Goal: Task Accomplishment & Management: Use online tool/utility

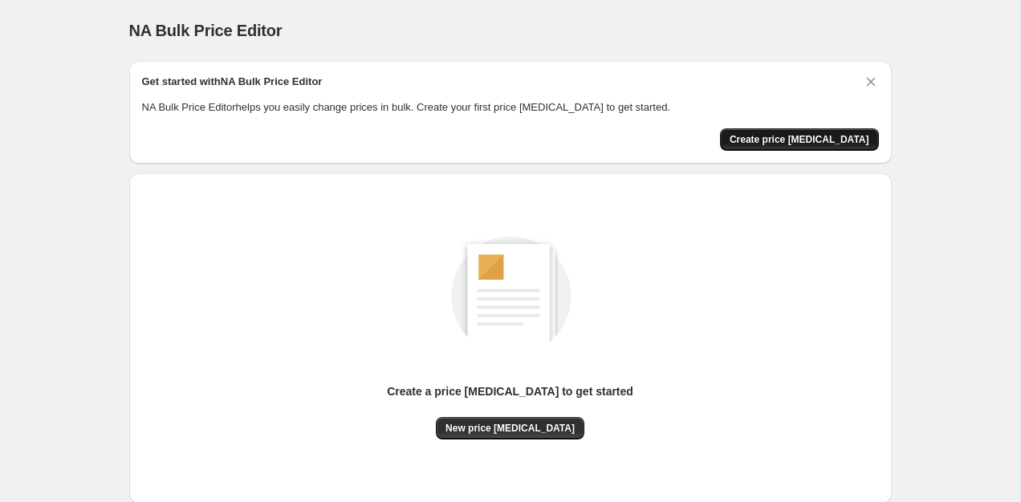
click at [787, 144] on span "Create price [MEDICAL_DATA]" at bounding box center [799, 139] width 140 height 13
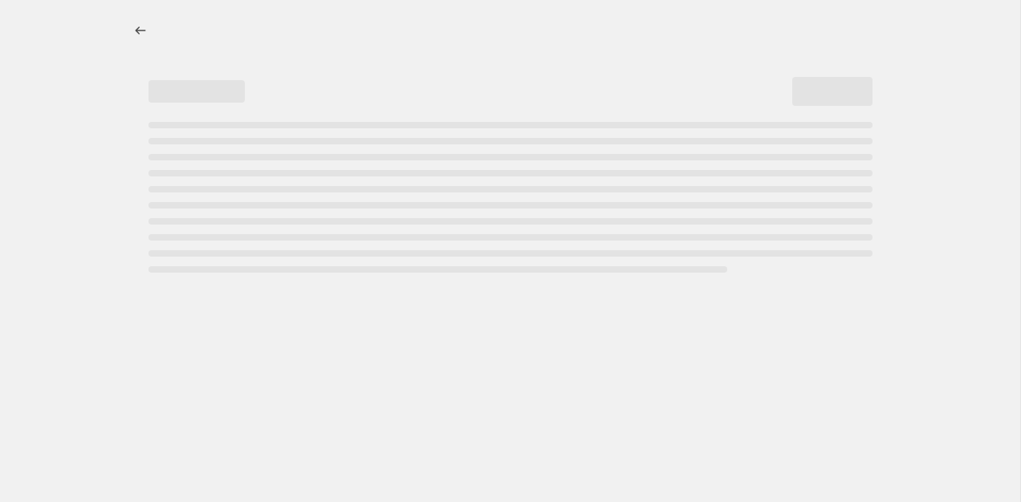
select select "percentage"
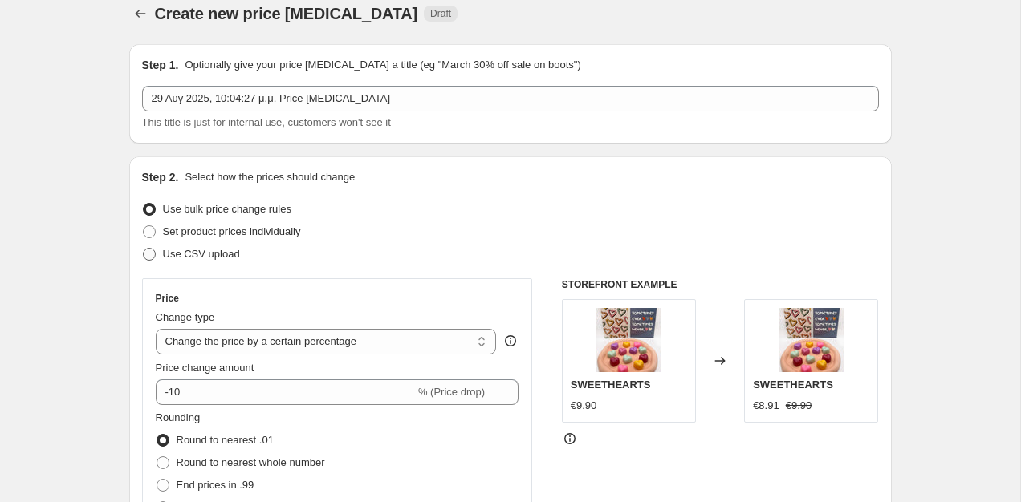
scroll to position [10, 0]
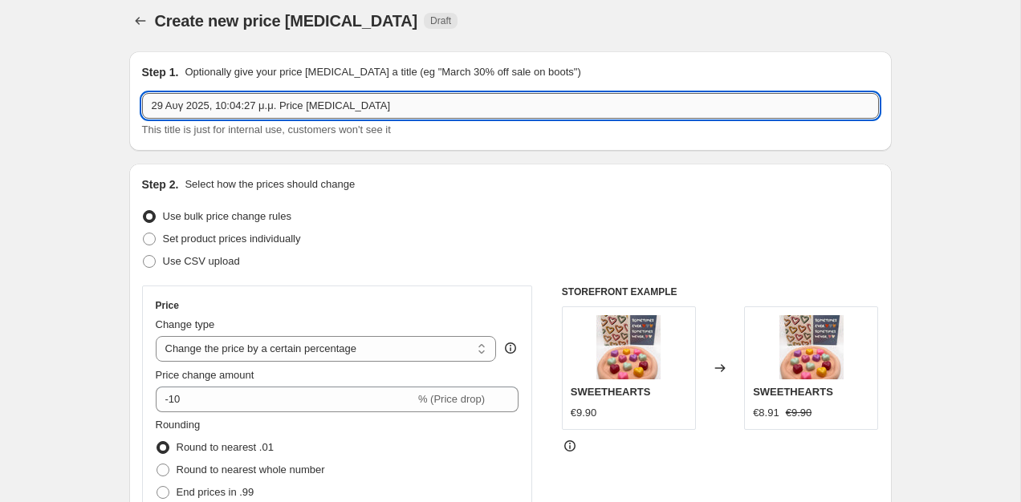
click at [249, 104] on input "29 Αυγ 2025, 10:04:27 μ.μ. Price [MEDICAL_DATA]" at bounding box center [510, 106] width 737 height 26
type input "SALE 20"
click at [165, 239] on span "Set product prices individually" at bounding box center [232, 239] width 138 height 12
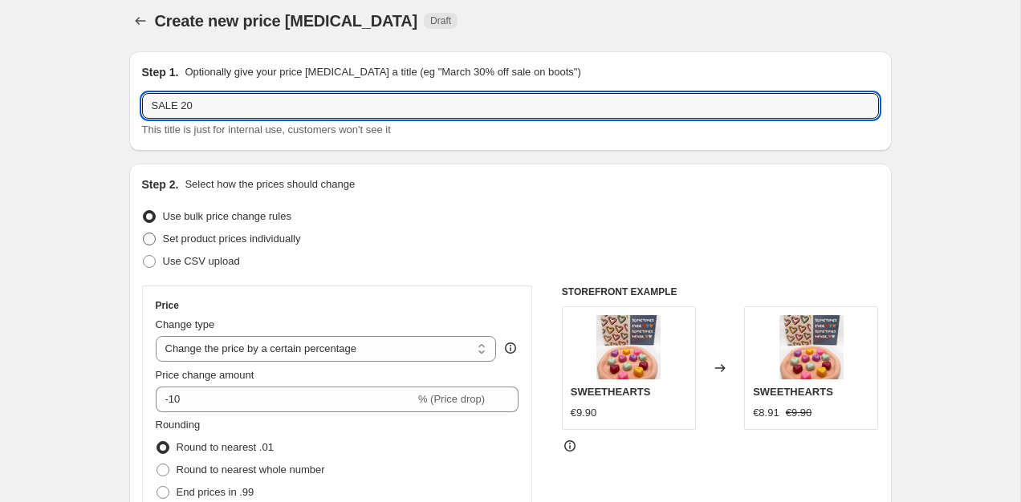
click at [144, 234] on input "Set product prices individually" at bounding box center [143, 233] width 1 height 1
radio input "true"
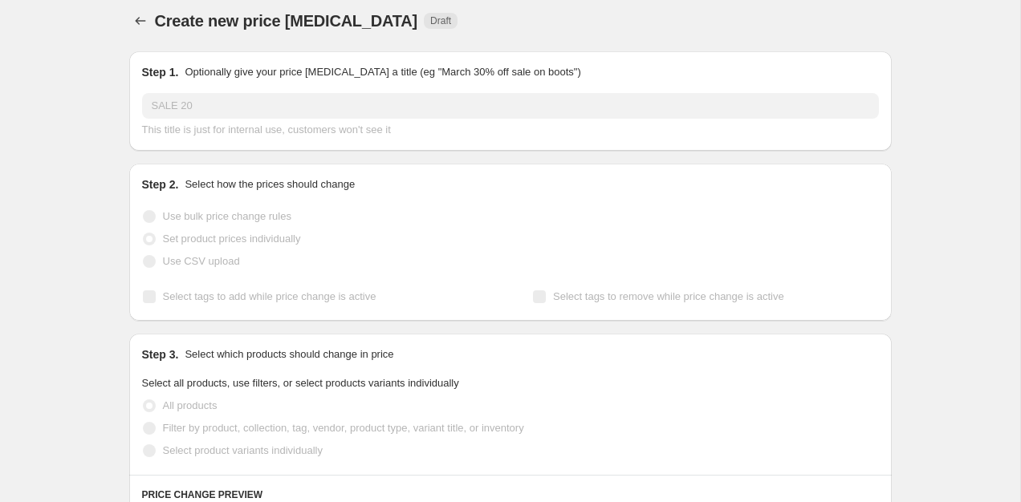
click at [153, 210] on span at bounding box center [149, 216] width 13 height 13
click at [144, 210] on input "Use bulk price change rules" at bounding box center [143, 210] width 1 height 1
radio input "true"
select select "percentage"
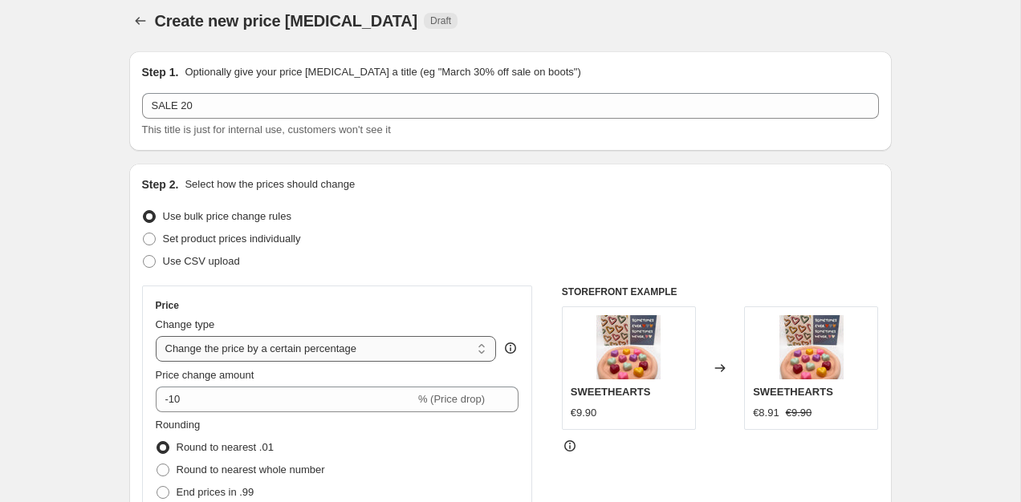
click at [263, 359] on select "Change the price to a certain amount Change the price by a certain amount Chang…" at bounding box center [326, 349] width 341 height 26
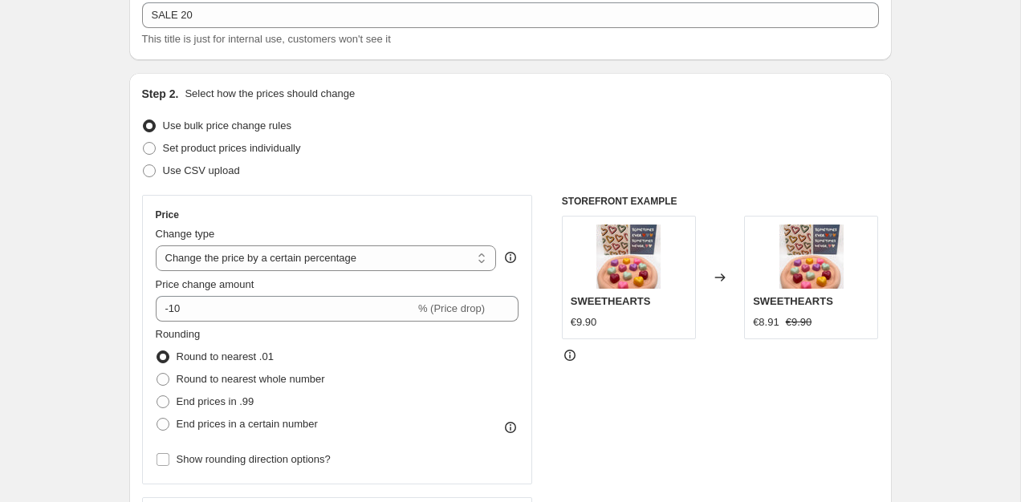
scroll to position [116, 0]
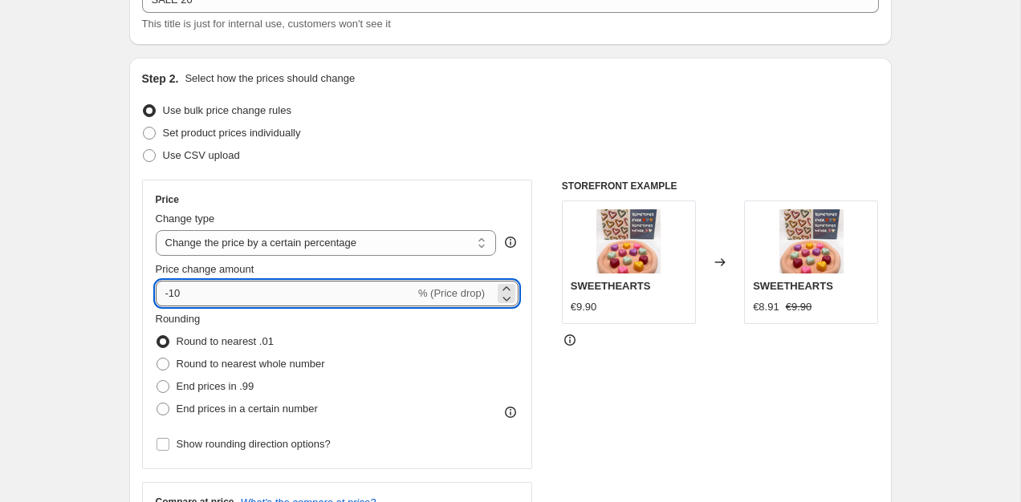
click at [183, 299] on input "-10" at bounding box center [285, 294] width 259 height 26
type input "-1"
type input "-20"
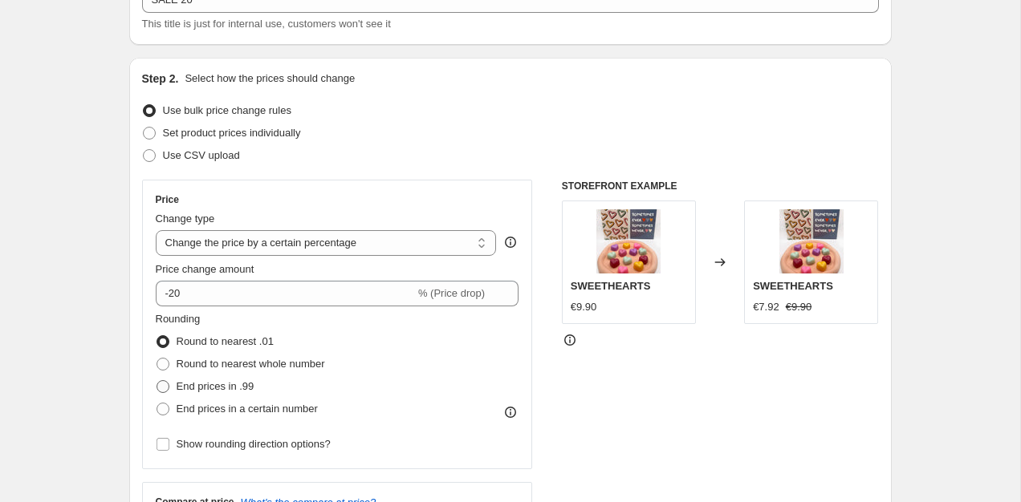
click at [158, 387] on span at bounding box center [162, 386] width 13 height 13
click at [157, 381] on input "End prices in .99" at bounding box center [156, 380] width 1 height 1
radio input "true"
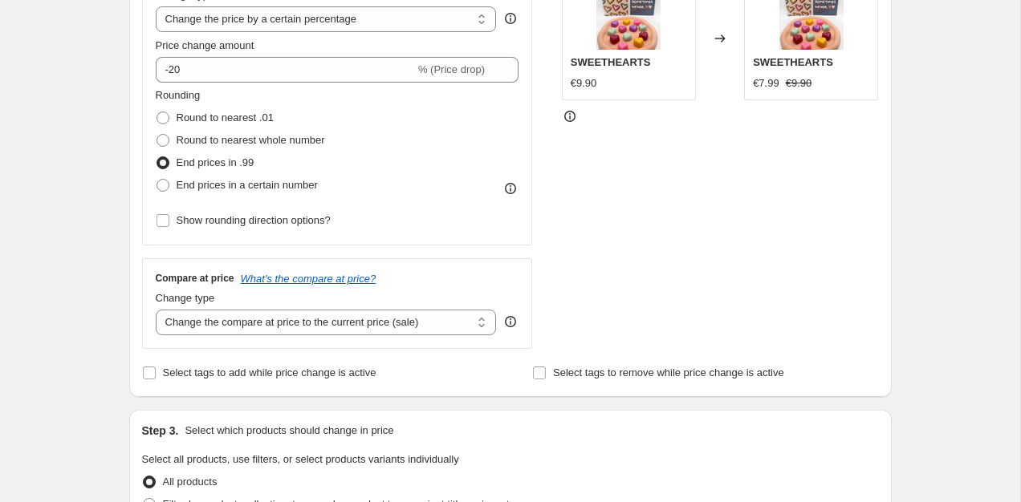
scroll to position [347, 0]
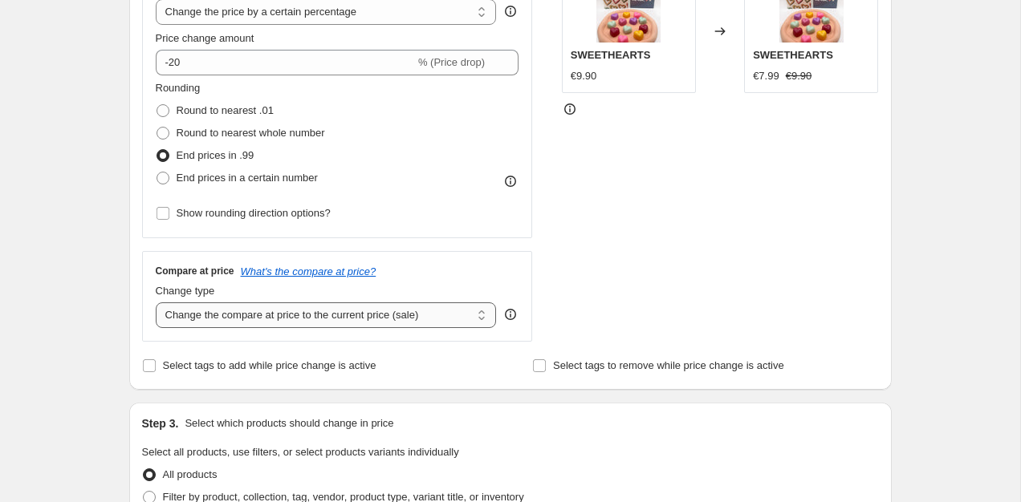
click at [213, 316] on select "Change the compare at price to the current price (sale) Change the compare at p…" at bounding box center [326, 316] width 341 height 26
click at [156, 303] on select "Change the compare at price to the current price (sale) Change the compare at p…" at bounding box center [326, 316] width 341 height 26
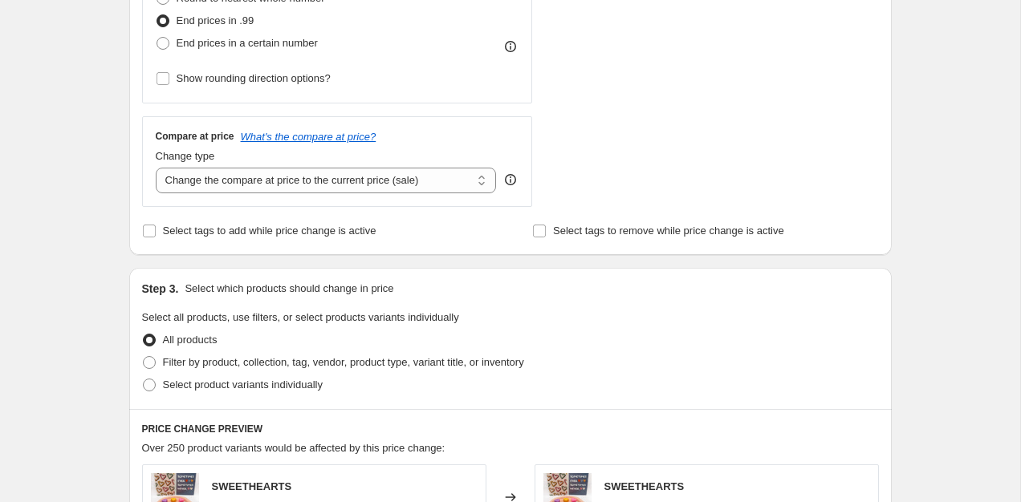
scroll to position [471, 0]
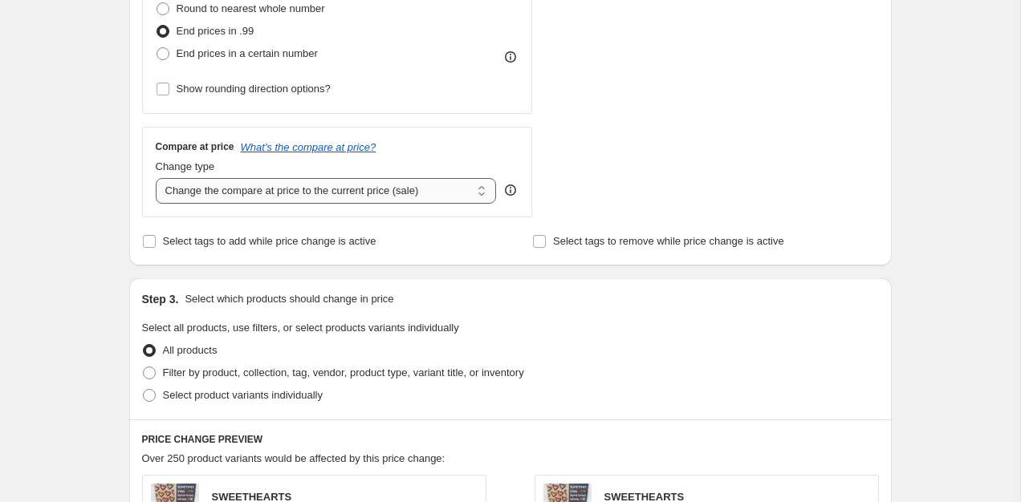
click at [315, 195] on select "Change the compare at price to the current price (sale) Change the compare at p…" at bounding box center [326, 191] width 341 height 26
click at [156, 178] on select "Change the compare at price to the current price (sale) Change the compare at p…" at bounding box center [326, 191] width 341 height 26
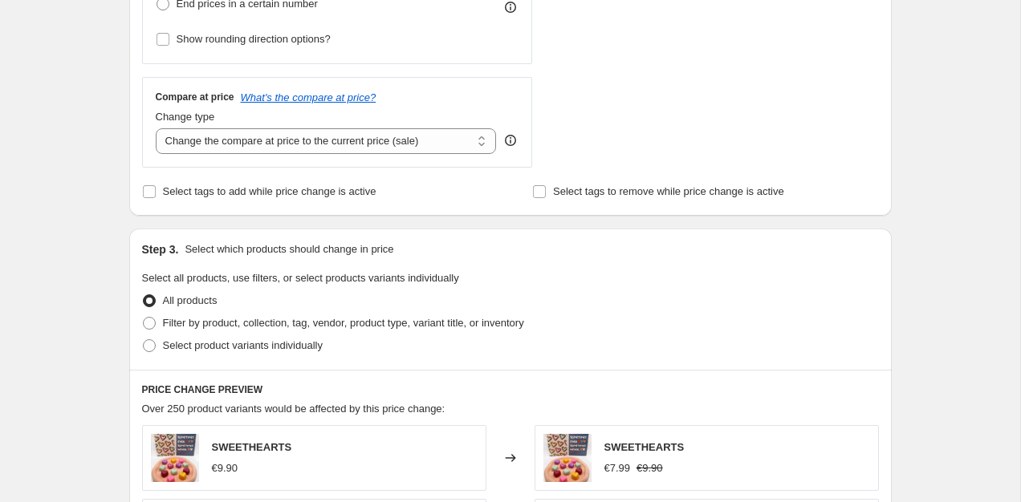
scroll to position [529, 0]
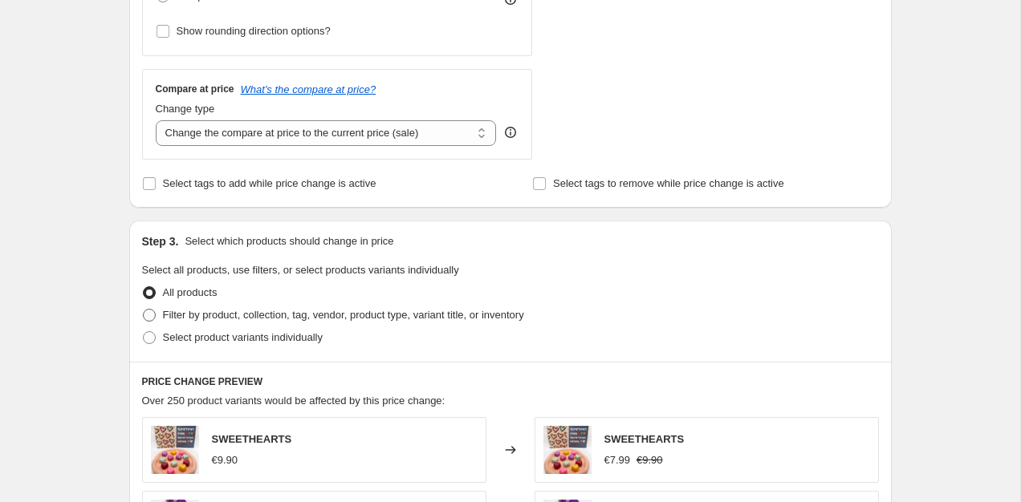
click at [148, 312] on span at bounding box center [149, 315] width 13 height 13
click at [144, 310] on input "Filter by product, collection, tag, vendor, product type, variant title, or inv…" at bounding box center [143, 309] width 1 height 1
radio input "true"
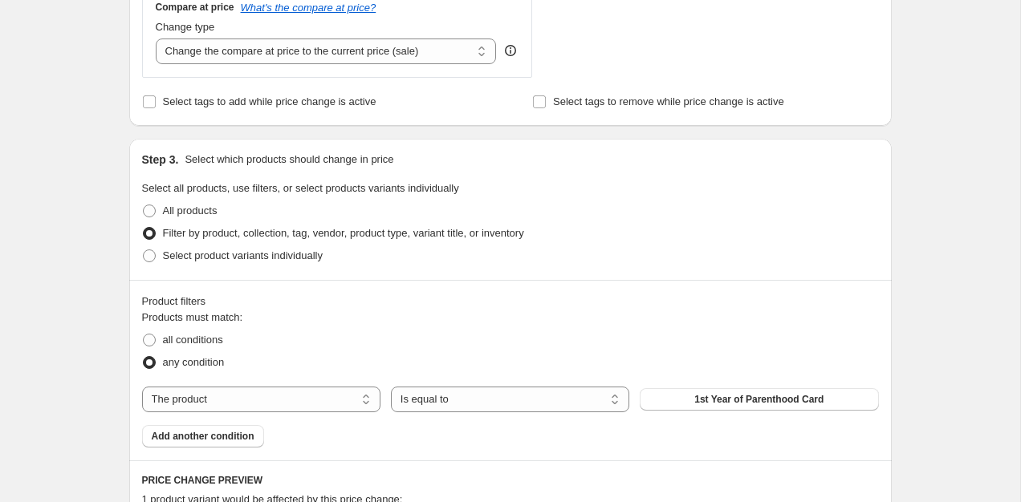
scroll to position [620, 0]
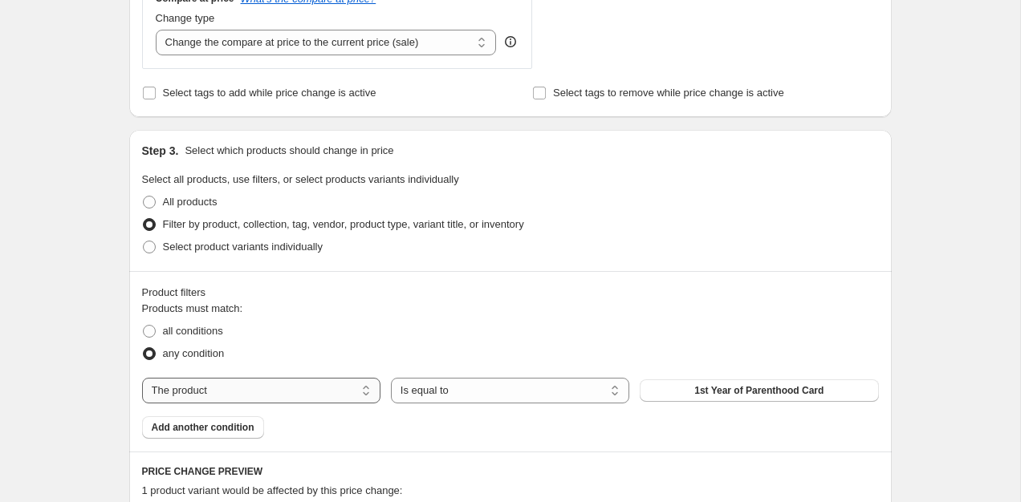
click at [326, 393] on select "The product The product's collection The product's tag The product's vendor The…" at bounding box center [261, 391] width 238 height 26
click at [154, 245] on span at bounding box center [149, 247] width 13 height 13
click at [144, 242] on input "Select product variants individually" at bounding box center [143, 241] width 1 height 1
radio input "true"
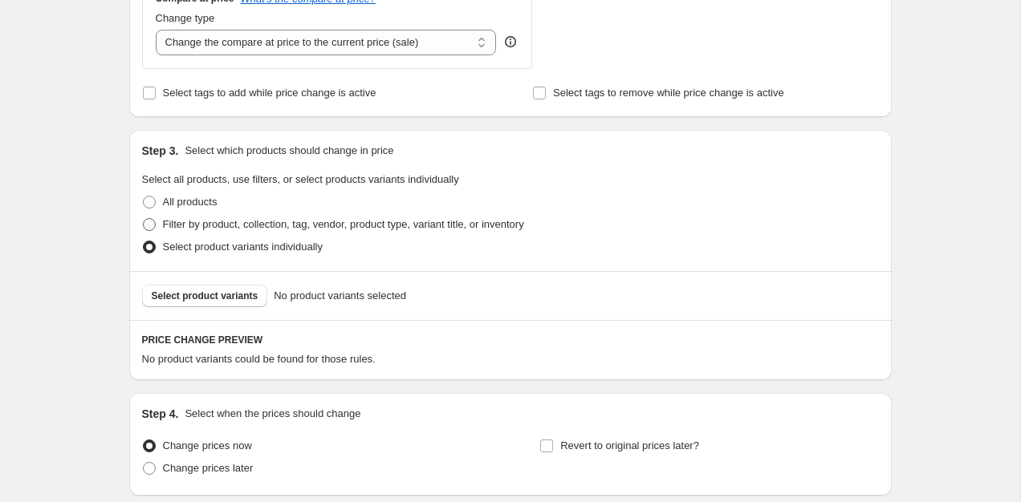
click at [152, 220] on span at bounding box center [149, 224] width 13 height 13
click at [144, 219] on input "Filter by product, collection, tag, vendor, product type, variant title, or inv…" at bounding box center [143, 218] width 1 height 1
radio input "true"
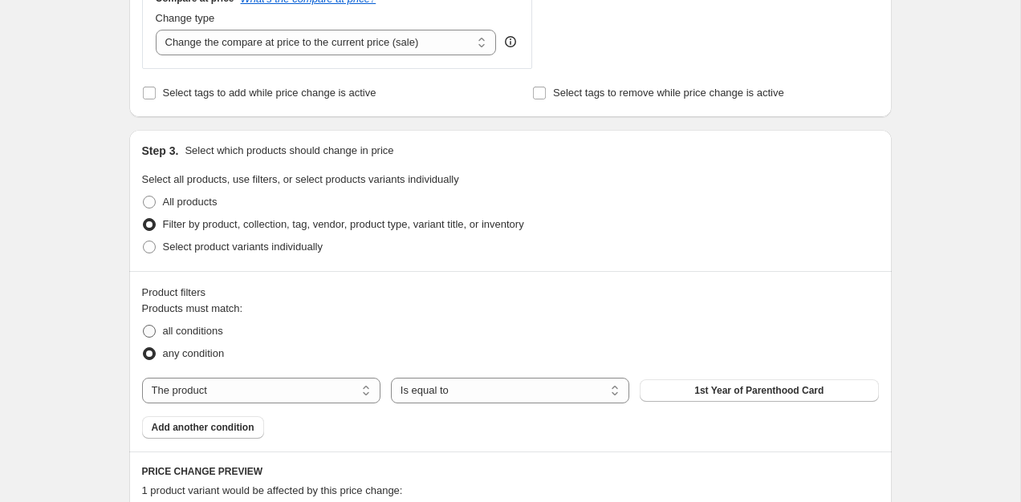
click at [158, 336] on label "all conditions" at bounding box center [182, 331] width 81 height 22
click at [144, 326] on input "all conditions" at bounding box center [143, 325] width 1 height 1
radio input "true"
click at [213, 384] on select "The product The product's collection The product's tag The product's vendor The…" at bounding box center [261, 391] width 238 height 26
click at [149, 347] on span at bounding box center [149, 354] width 14 height 14
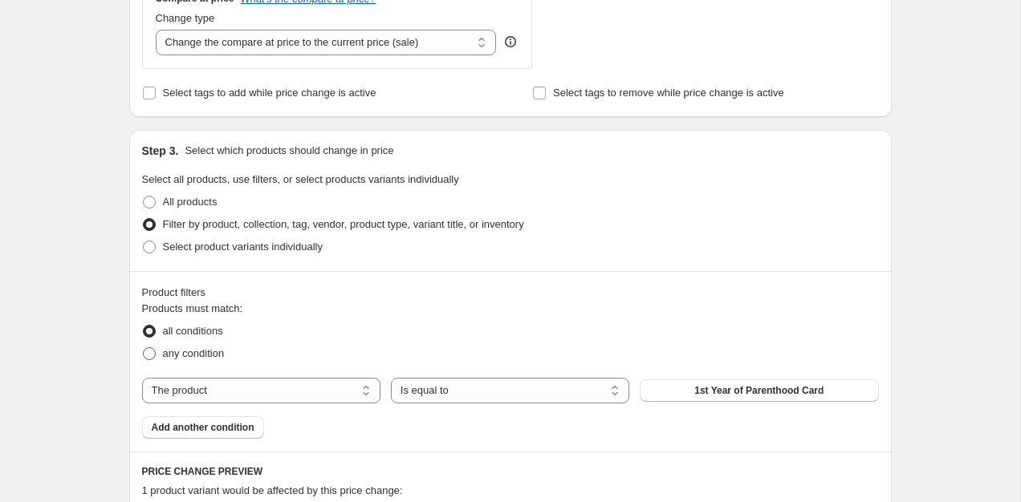
click at [144, 347] on input "any condition" at bounding box center [143, 347] width 1 height 1
radio input "true"
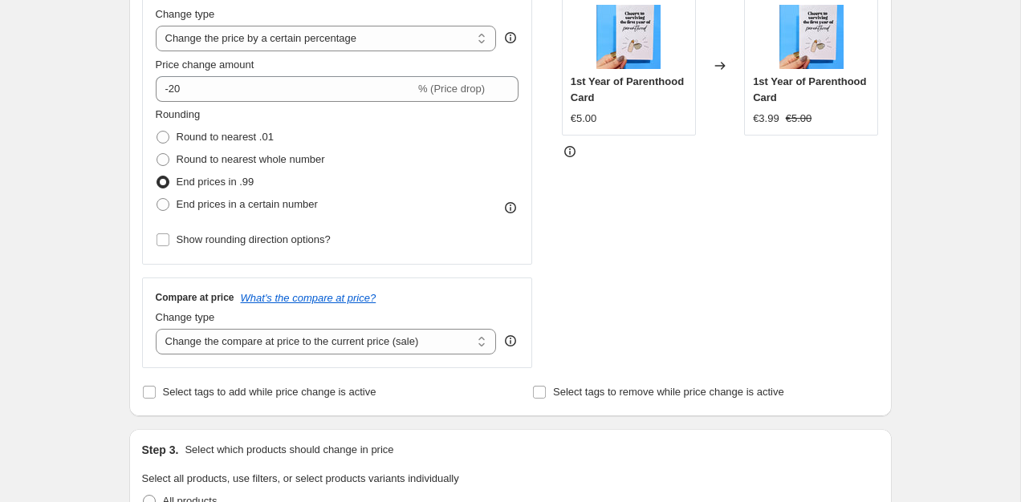
scroll to position [319, 0]
click at [232, 338] on select "Change the compare at price to the current price (sale) Change the compare at p…" at bounding box center [326, 343] width 341 height 26
click at [142, 394] on span at bounding box center [149, 393] width 14 height 14
click at [143, 394] on input "Select tags to add while price change is active" at bounding box center [149, 393] width 13 height 13
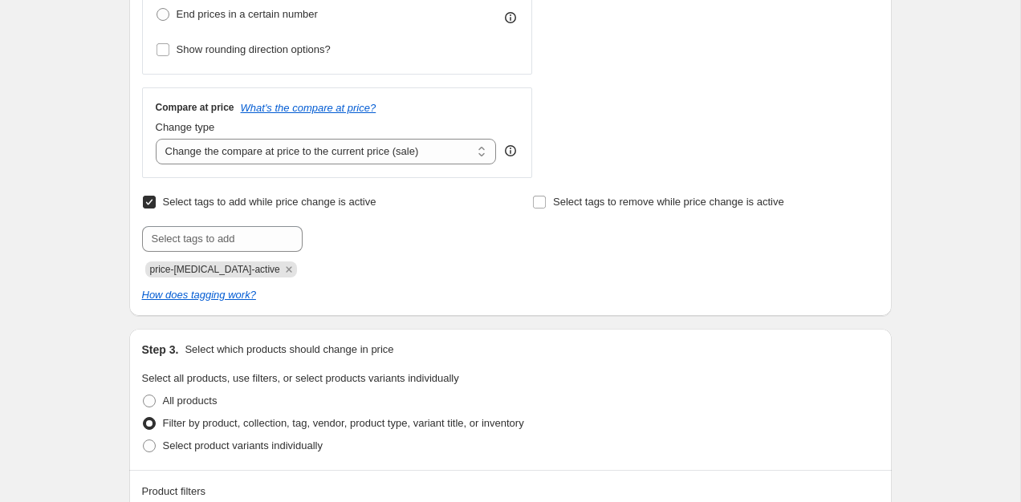
scroll to position [538, 0]
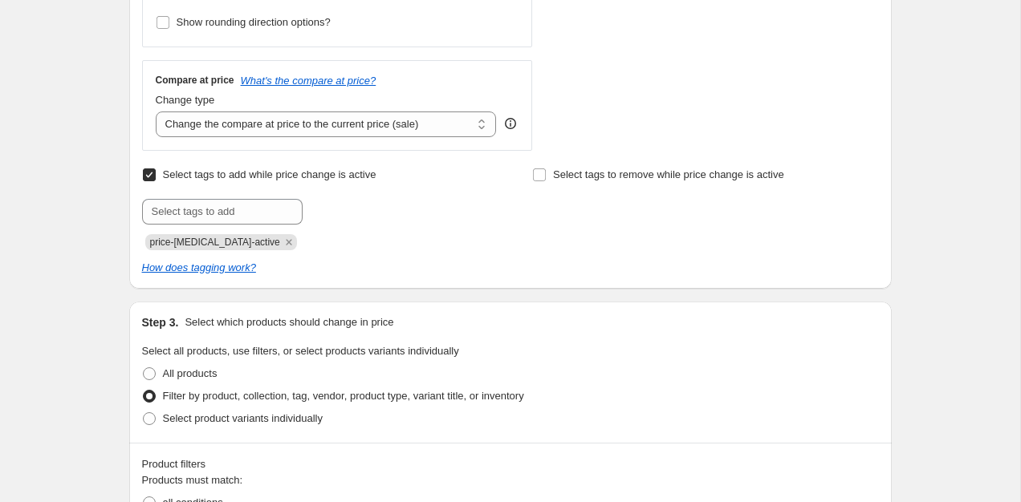
click at [333, 184] on label "Select tags to add while price change is active" at bounding box center [259, 175] width 234 height 22
click at [156, 181] on input "Select tags to add while price change is active" at bounding box center [149, 175] width 13 height 13
checkbox input "false"
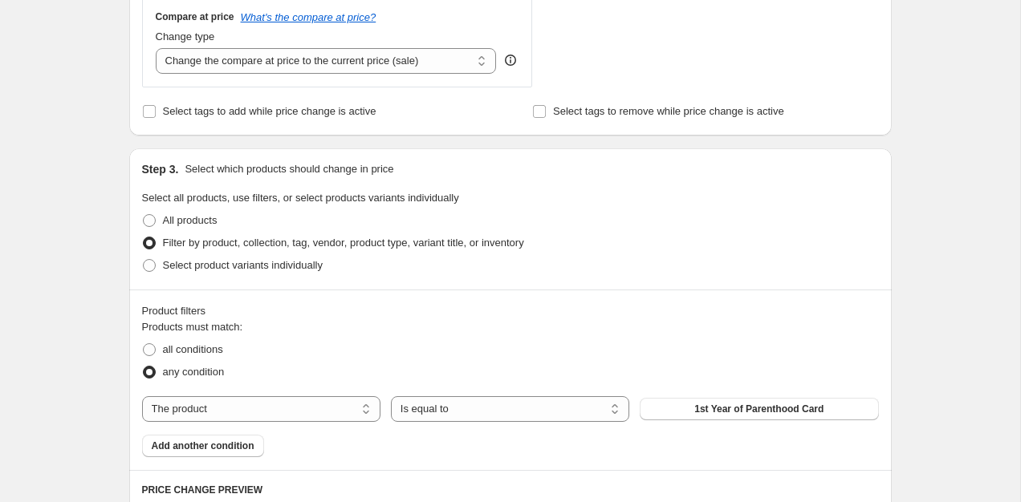
scroll to position [606, 0]
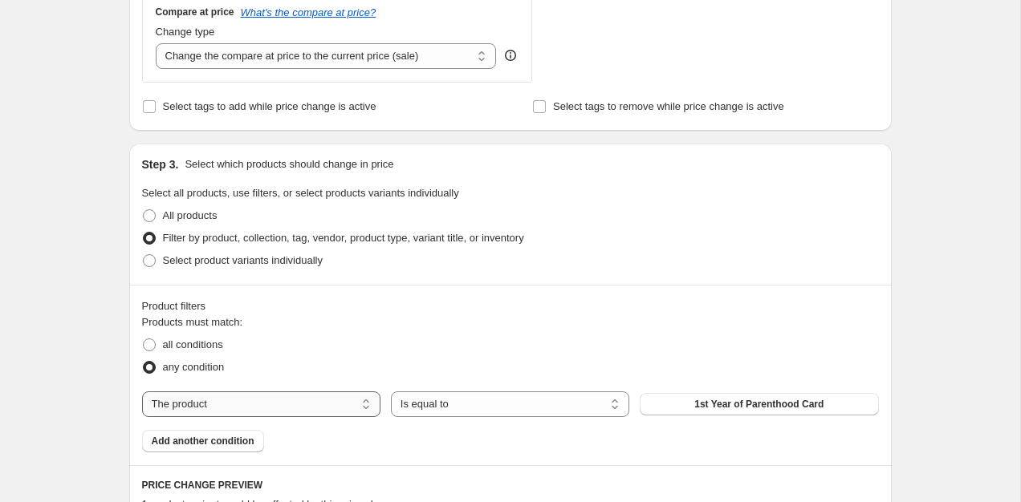
click at [225, 399] on select "The product The product's collection The product's tag The product's vendor The…" at bounding box center [261, 405] width 238 height 26
select select "tag"
click at [697, 410] on button "accessories" at bounding box center [759, 404] width 238 height 22
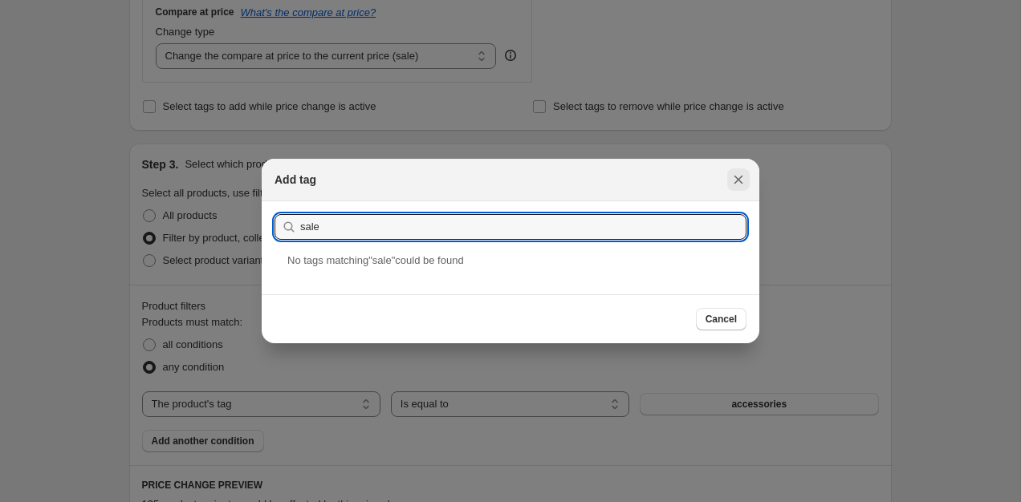
type input "sale"
click at [742, 178] on icon "Close" at bounding box center [738, 180] width 16 height 16
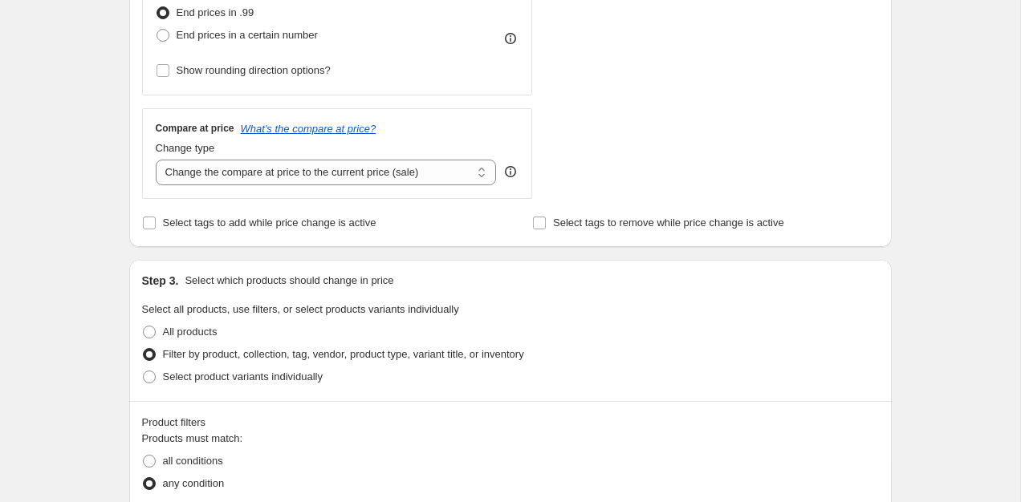
scroll to position [0, 0]
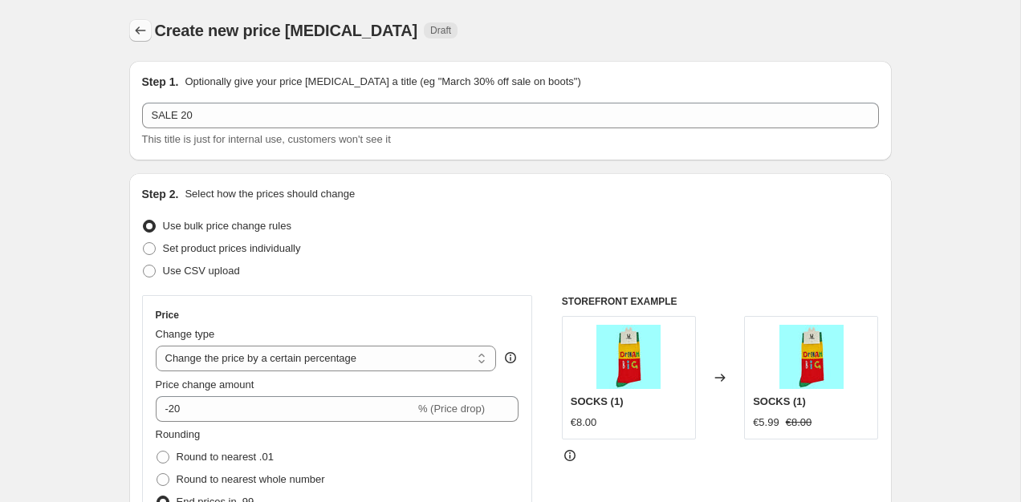
click at [140, 26] on icon "Price change jobs" at bounding box center [140, 30] width 16 height 16
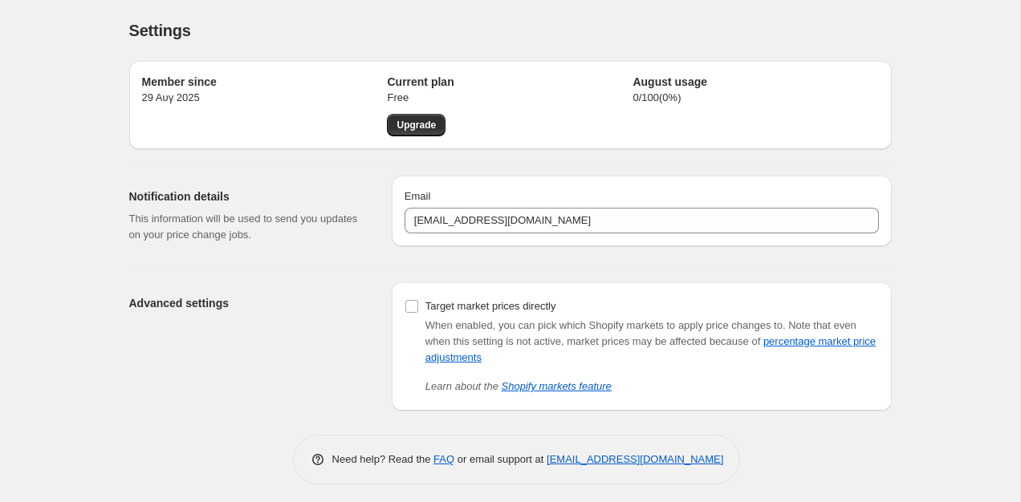
scroll to position [6, 0]
